Goal: Information Seeking & Learning: Learn about a topic

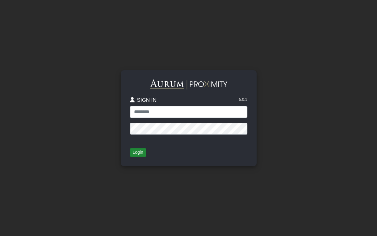
type input "**********"
click at [137, 153] on button "Login" at bounding box center [138, 152] width 16 height 9
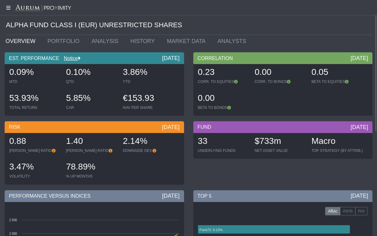
click at [10, 10] on div at bounding box center [188, 7] width 377 height 15
click at [7, 7] on icon at bounding box center [7, 7] width 15 height 5
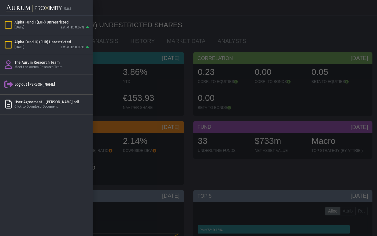
click at [7, 7] on img at bounding box center [34, 9] width 56 height 14
click at [250, 20] on div at bounding box center [188, 118] width 377 height 236
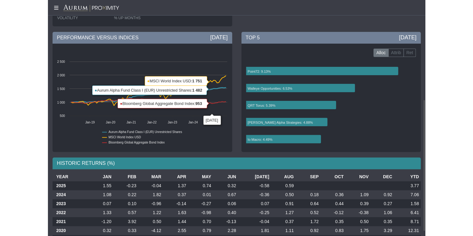
scroll to position [186, 0]
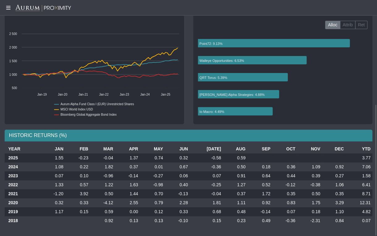
click at [27, 112] on rect at bounding box center [94, 77] width 176 height 93
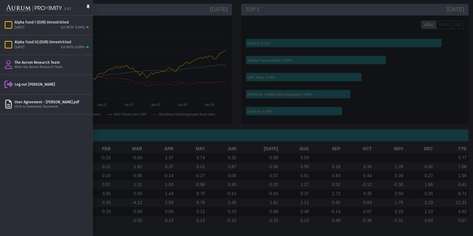
click at [159, 47] on div at bounding box center [236, 118] width 473 height 236
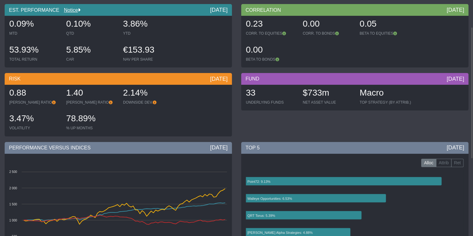
scroll to position [0, 0]
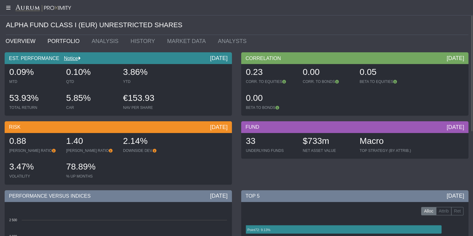
click at [44, 40] on link "PORTFOLIO" at bounding box center [65, 41] width 44 height 12
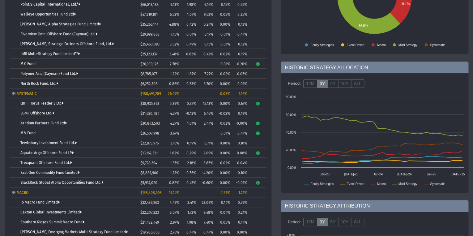
scroll to position [53, 0]
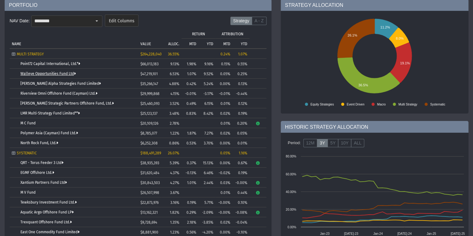
click at [64, 74] on link "Walleye Opportunities Fund Ltd" at bounding box center [47, 73] width 55 height 4
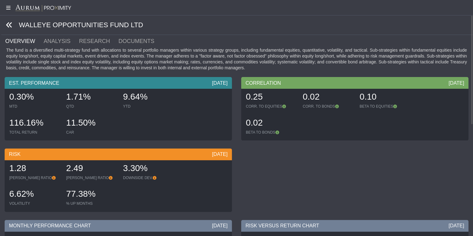
click at [7, 26] on icon at bounding box center [9, 25] width 7 height 7
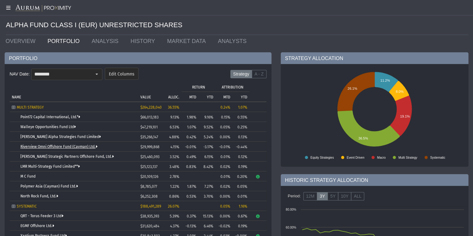
click at [67, 146] on link "Riverview Omni Offshore Fund (Cayman) Ltd." at bounding box center [58, 146] width 77 height 4
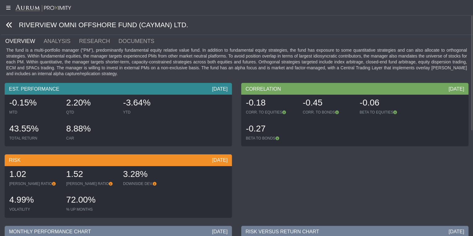
click at [7, 26] on icon at bounding box center [9, 25] width 7 height 7
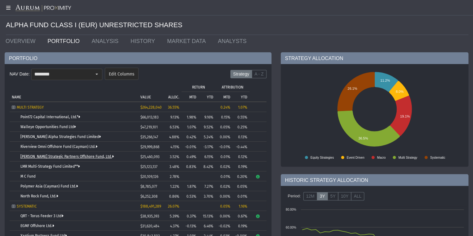
click at [46, 158] on link "[PERSON_NAME] Strategic Partners Offshore Fund, Ltd." at bounding box center [66, 156] width 93 height 4
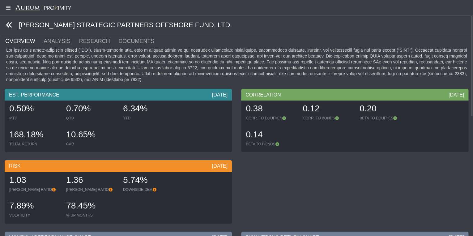
click at [10, 26] on icon at bounding box center [9, 25] width 7 height 7
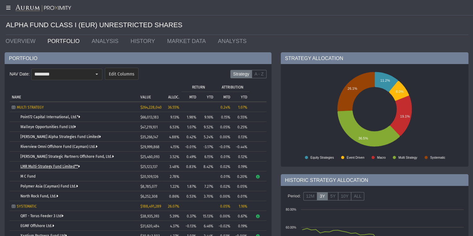
click at [44, 165] on link "LMR Multi-Strategy Fund Limited**" at bounding box center [49, 166] width 59 height 4
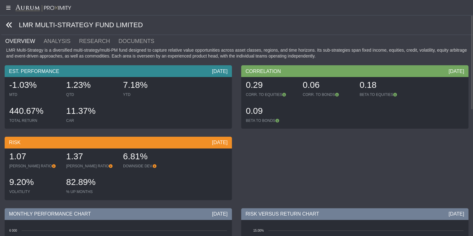
click at [11, 26] on icon at bounding box center [9, 25] width 7 height 7
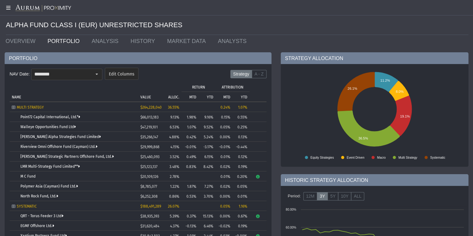
scroll to position [20, 0]
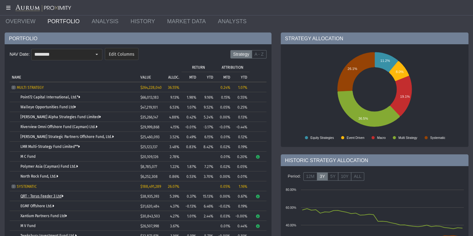
click at [45, 194] on link "QRT - Torus Feeder 3 Ltd" at bounding box center [41, 196] width 43 height 4
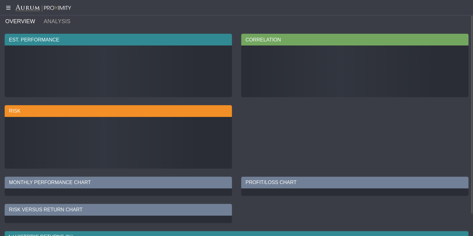
scroll to position [8, 0]
